Goal: Find specific page/section: Find specific page/section

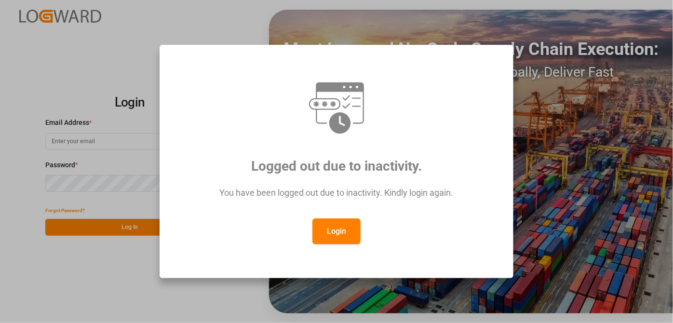
click at [326, 230] on button "Login" at bounding box center [336, 231] width 48 height 26
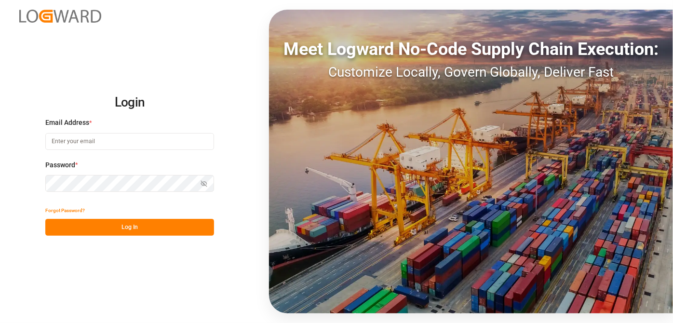
click at [164, 134] on input at bounding box center [129, 141] width 169 height 17
type input "[EMAIL_ADDRESS][PERSON_NAME][DOMAIN_NAME]"
click at [206, 181] on icon "button" at bounding box center [204, 183] width 7 height 7
drag, startPoint x: 189, startPoint y: 227, endPoint x: 189, endPoint y: 233, distance: 6.8
click at [189, 228] on button "Log In" at bounding box center [129, 227] width 169 height 17
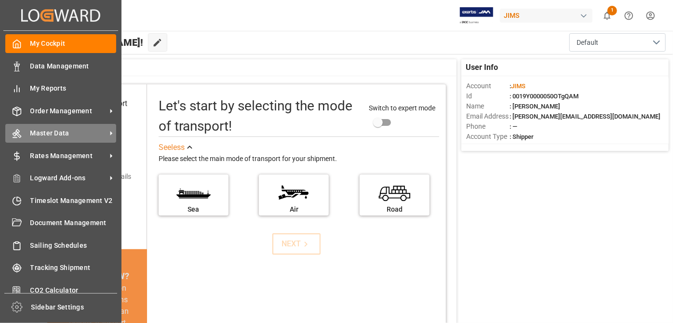
click at [109, 128] on icon at bounding box center [111, 133] width 10 height 10
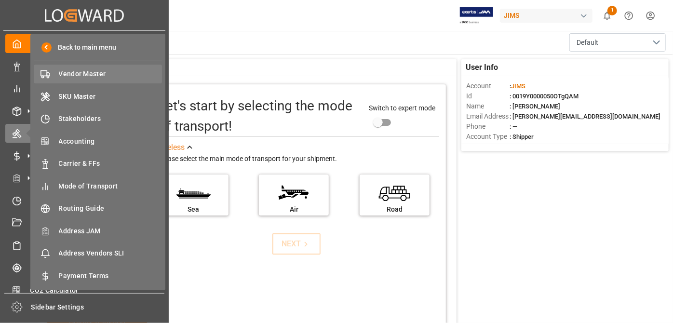
click at [78, 75] on span "Vendor Master" at bounding box center [111, 74] width 104 height 10
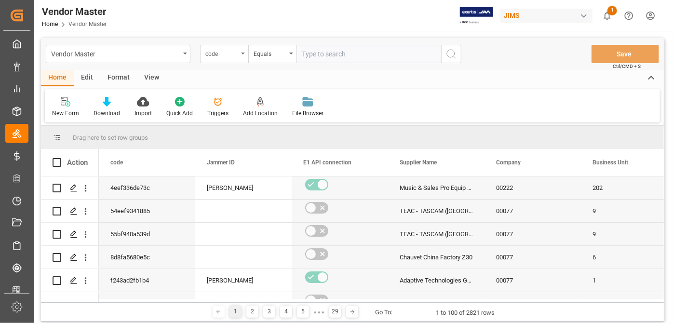
click at [227, 59] on div "code" at bounding box center [224, 54] width 48 height 18
type input "s"
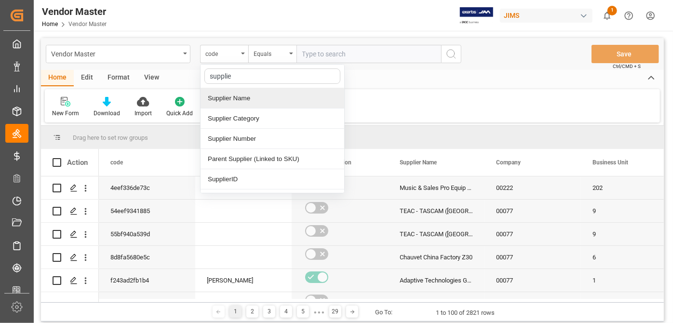
type input "supplier"
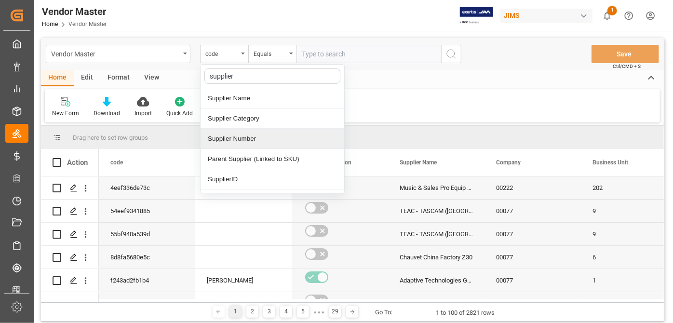
click at [291, 138] on div "Supplier Number" at bounding box center [273, 139] width 144 height 20
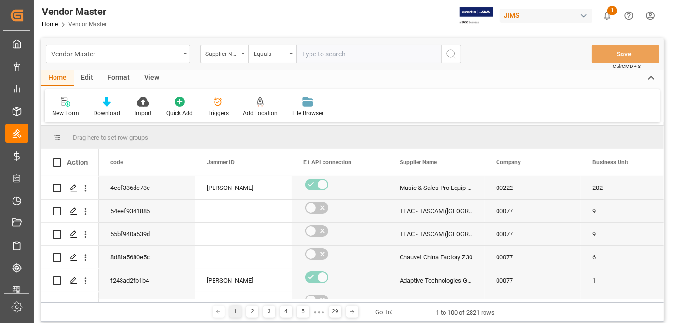
click at [351, 54] on input "text" at bounding box center [369, 54] width 145 height 18
paste input "752487"
type input "752487"
click at [453, 57] on icon "search button" at bounding box center [452, 54] width 12 height 12
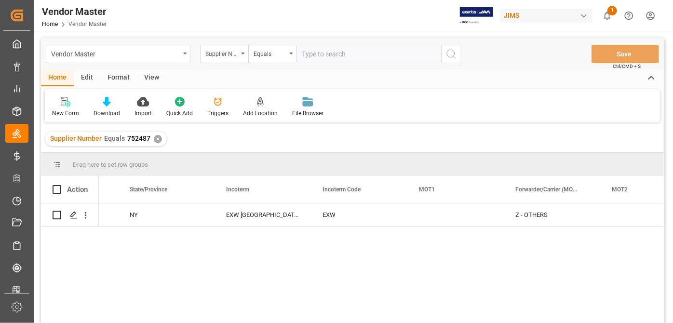
click at [325, 50] on input "text" at bounding box center [369, 54] width 145 height 18
paste input "752448"
type input "752448"
click at [160, 136] on div "Supplier Number Equals 752487 ✕" at bounding box center [106, 139] width 122 height 14
click at [158, 137] on div "✕" at bounding box center [158, 139] width 8 height 8
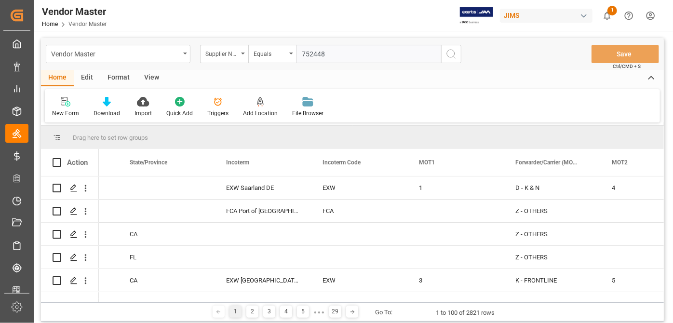
click at [457, 52] on button "search button" at bounding box center [451, 54] width 20 height 18
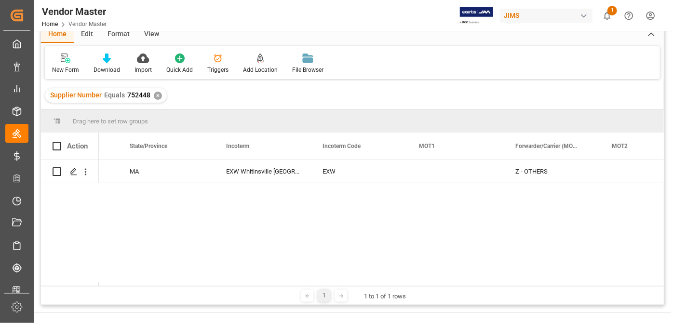
drag, startPoint x: 364, startPoint y: 282, endPoint x: 253, endPoint y: 289, distance: 111.1
click at [253, 260] on div "Drag here to set row groups Drag here to set column labels Action Country Posta…" at bounding box center [352, 207] width 623 height 196
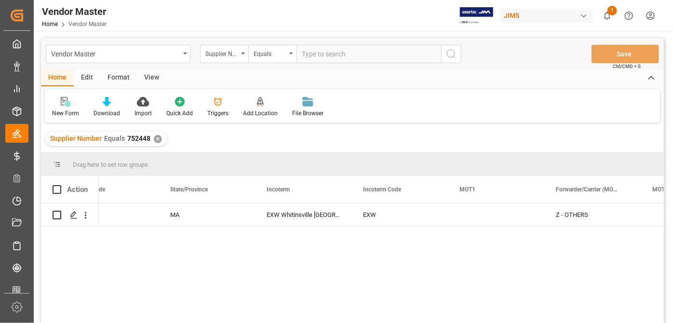
click at [337, 58] on input "text" at bounding box center [369, 54] width 145 height 18
paste input "752703"
type input "752703"
click at [157, 140] on div "✕" at bounding box center [158, 139] width 8 height 8
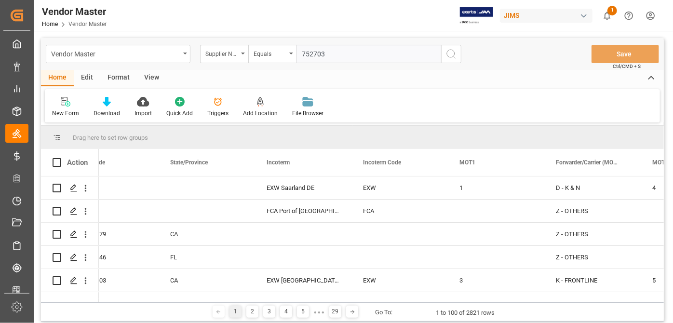
click at [451, 57] on icon "search button" at bounding box center [452, 54] width 12 height 12
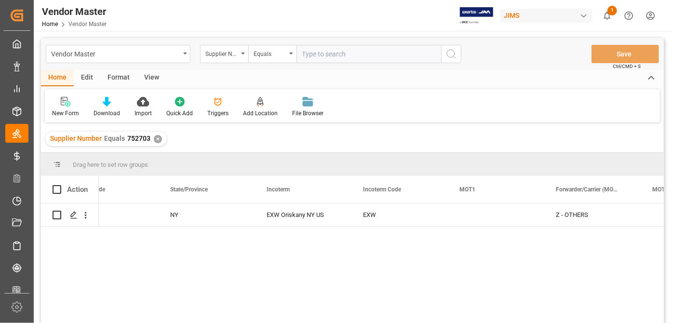
click at [346, 65] on div "Vendor Master Supplier Number Equals Save Ctrl/CMD + S" at bounding box center [352, 54] width 623 height 32
click at [339, 51] on input "text" at bounding box center [369, 54] width 145 height 18
paste input "752456"
type input "752456"
click at [154, 138] on div "✕" at bounding box center [158, 139] width 8 height 8
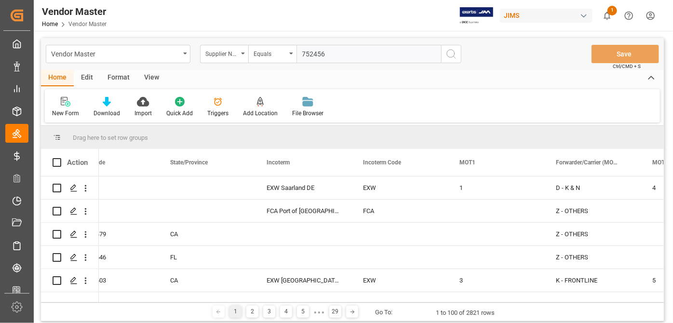
click at [446, 53] on icon "search button" at bounding box center [452, 54] width 12 height 12
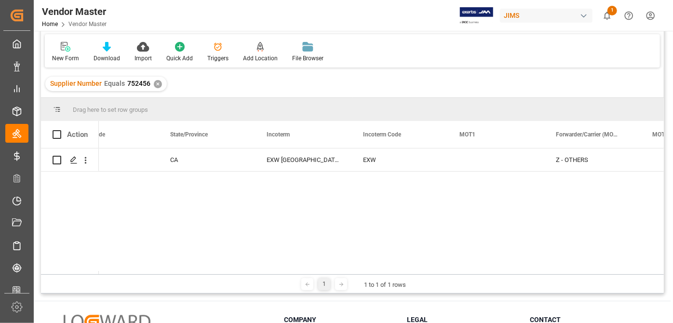
scroll to position [87, 0]
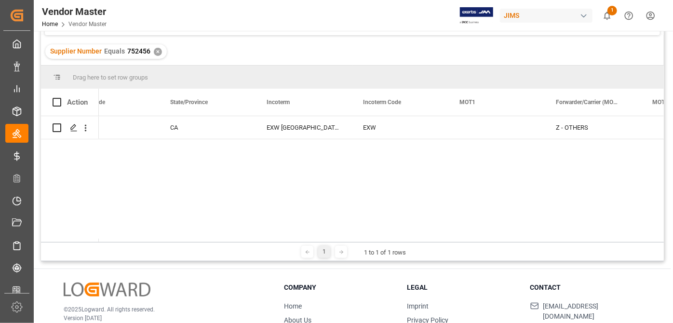
click at [356, 242] on div "1 1 to 1 of 1 rows" at bounding box center [352, 251] width 623 height 19
click at [353, 241] on div "Drag here to set row groups Drag here to set column labels Action Country Posta…" at bounding box center [352, 164] width 623 height 196
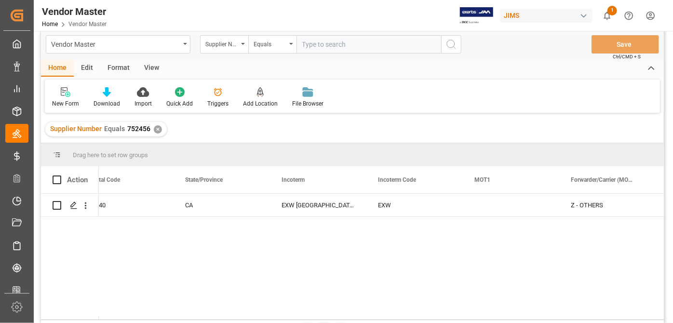
scroll to position [0, 0]
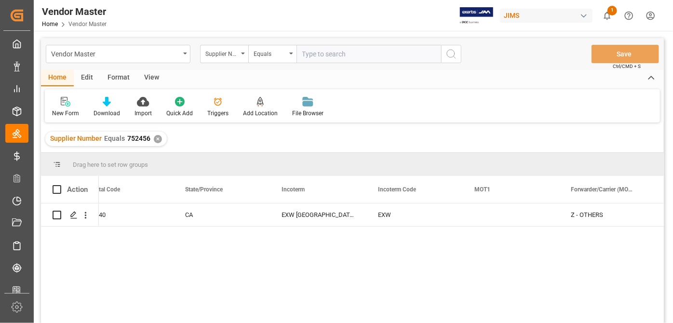
click at [333, 41] on div "Vendor Master Supplier Number Equals Save Ctrl/CMD + S" at bounding box center [352, 54] width 623 height 32
click at [330, 50] on input "text" at bounding box center [369, 54] width 145 height 18
paste input "752744"
type input "752744"
click at [158, 137] on div "✕" at bounding box center [158, 139] width 8 height 8
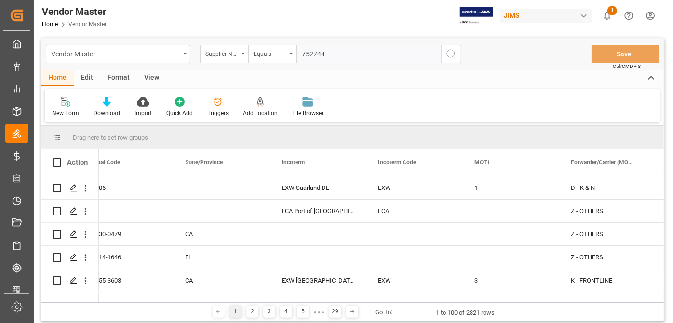
click at [456, 57] on icon "search button" at bounding box center [452, 54] width 12 height 12
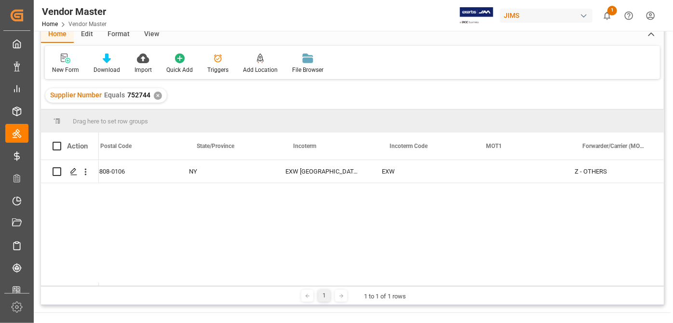
scroll to position [0, 1202]
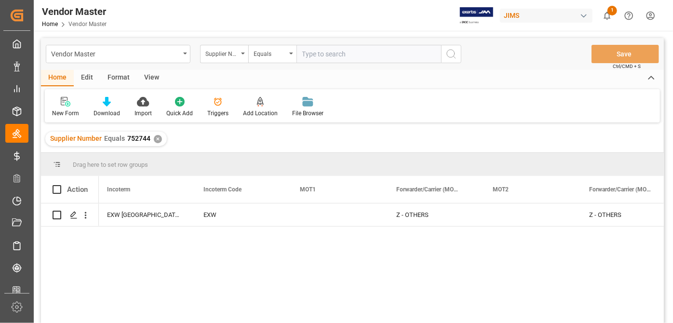
click at [379, 49] on input "text" at bounding box center [369, 54] width 145 height 18
paste input "752566"
type input "752566"
click at [159, 136] on div "✕" at bounding box center [158, 139] width 8 height 8
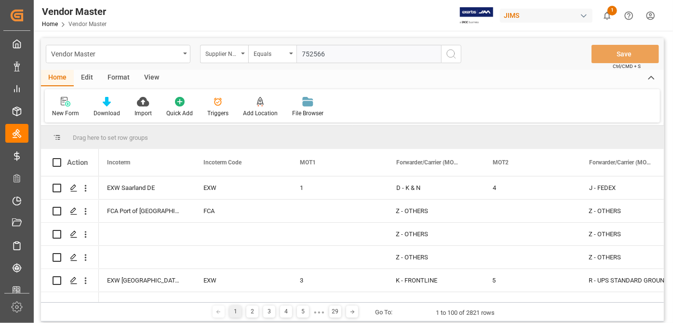
click at [454, 58] on icon "search button" at bounding box center [452, 54] width 12 height 12
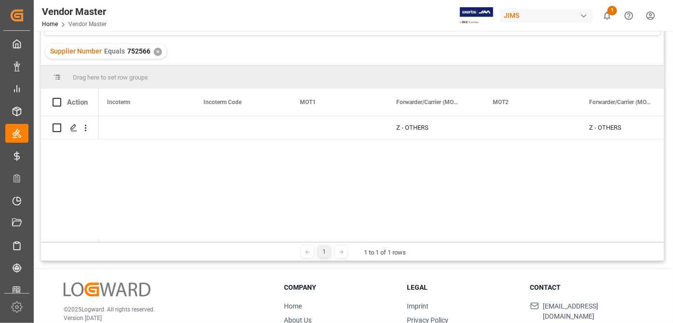
click at [360, 242] on div "1 1 to 1 of 1 rows" at bounding box center [352, 251] width 623 height 19
drag, startPoint x: 360, startPoint y: 242, endPoint x: 399, endPoint y: 238, distance: 38.8
click at [399, 238] on div "Drag here to set row groups Drag here to set column labels Action State/Provinc…" at bounding box center [352, 164] width 623 height 196
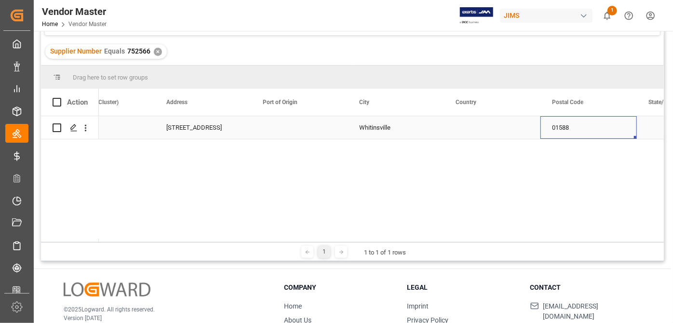
click at [561, 127] on div "01588" at bounding box center [588, 127] width 96 height 23
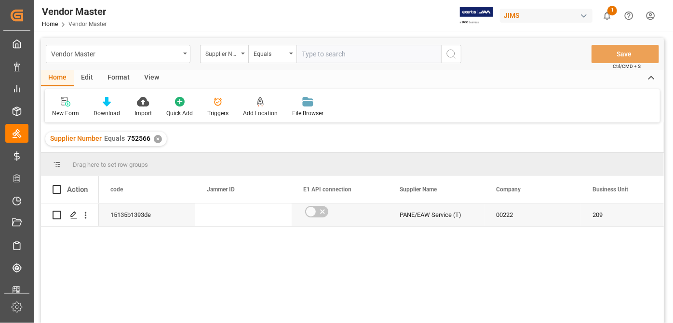
click at [390, 53] on input "text" at bounding box center [369, 54] width 145 height 18
paste input "174888"
type input "174888"
click at [151, 138] on div "Supplier Number Equals 752566 ✕" at bounding box center [106, 139] width 122 height 14
click at [156, 138] on div "✕" at bounding box center [158, 139] width 8 height 8
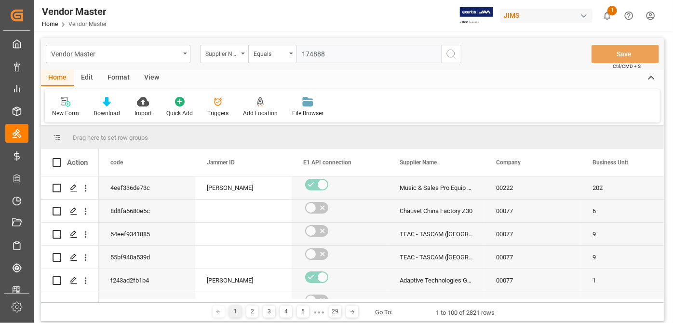
click at [452, 58] on icon "search button" at bounding box center [452, 54] width 12 height 12
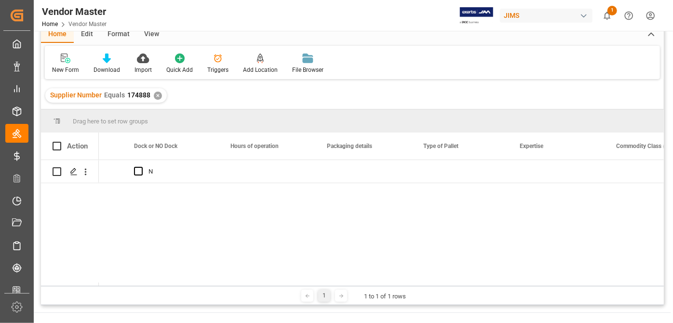
scroll to position [0, 4305]
